Goal: Task Accomplishment & Management: Complete application form

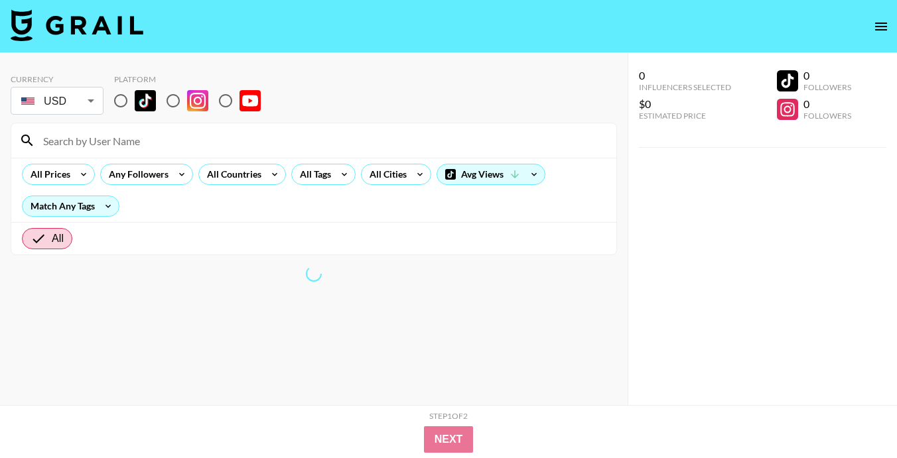
click at [119, 98] on input "radio" at bounding box center [121, 101] width 28 height 28
radio input "true"
click at [127, 97] on input "radio" at bounding box center [121, 101] width 28 height 28
radio input "true"
click at [129, 100] on input "radio" at bounding box center [121, 101] width 28 height 28
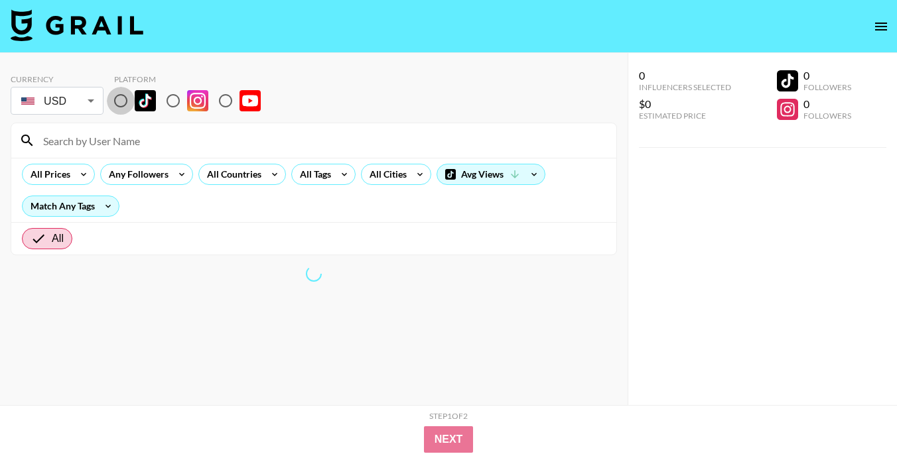
radio input "true"
click at [125, 105] on input "radio" at bounding box center [121, 101] width 28 height 28
radio input "true"
click at [127, 107] on input "radio" at bounding box center [121, 101] width 28 height 28
click at [174, 104] on input "radio" at bounding box center [173, 101] width 28 height 28
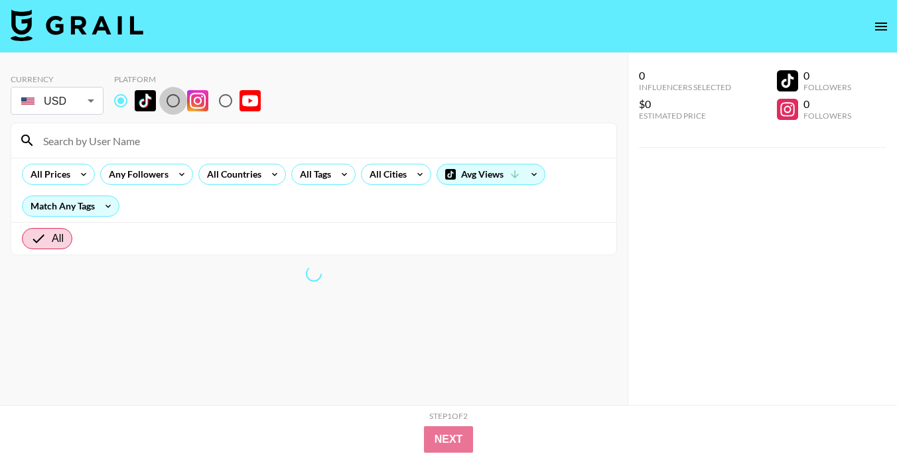
radio input "true"
click at [127, 103] on input "radio" at bounding box center [121, 101] width 28 height 28
radio input "true"
